Goal: Information Seeking & Learning: Find specific fact

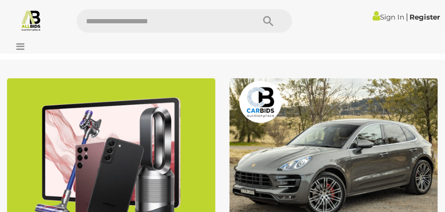
click at [175, 22] on input "text" at bounding box center [161, 20] width 169 height 23
type input "*****"
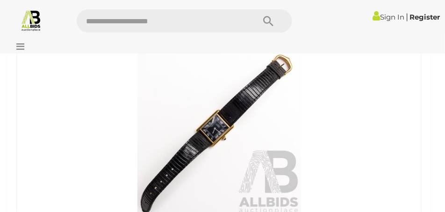
scroll to position [23, 0]
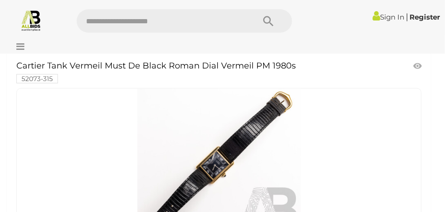
scroll to position [140, 0]
